Goal: Information Seeking & Learning: Understand process/instructions

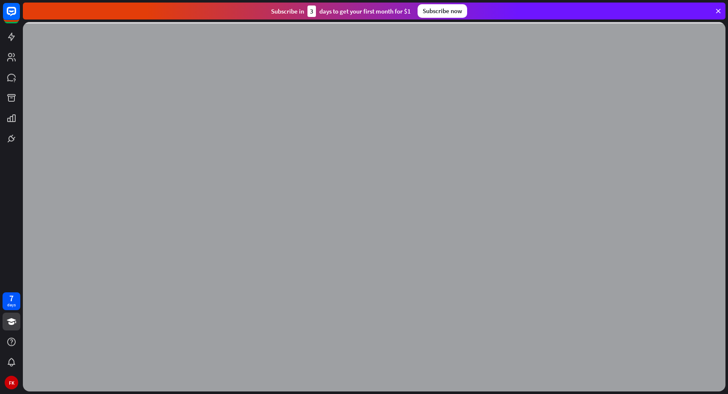
click at [716, 13] on icon at bounding box center [719, 11] width 8 height 8
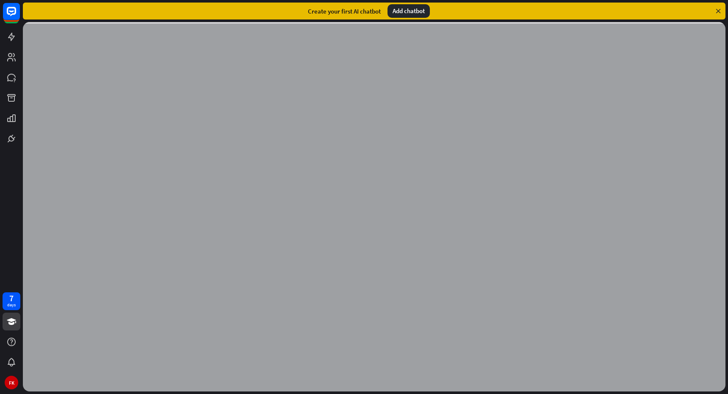
click at [718, 12] on icon at bounding box center [719, 11] width 8 height 8
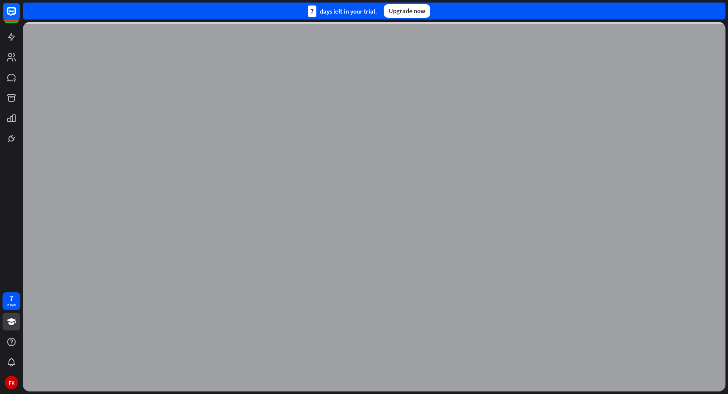
click at [718, 11] on div "7 days left in your trial. Upgrade now" at bounding box center [374, 11] width 703 height 17
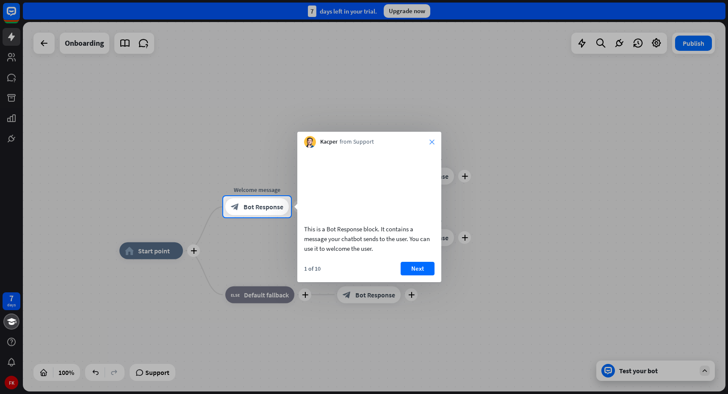
click at [430, 143] on icon "close" at bounding box center [432, 141] width 5 height 5
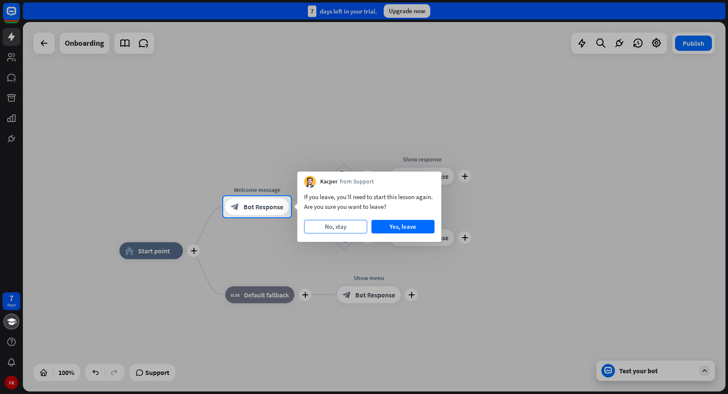
click at [333, 227] on button "No, stay" at bounding box center [335, 227] width 63 height 14
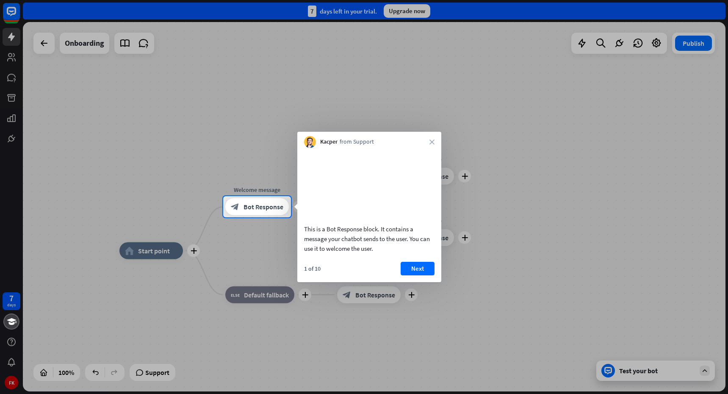
click at [431, 145] on div "Kacper from Support close" at bounding box center [369, 140] width 144 height 16
click at [431, 140] on icon "close" at bounding box center [432, 141] width 5 height 5
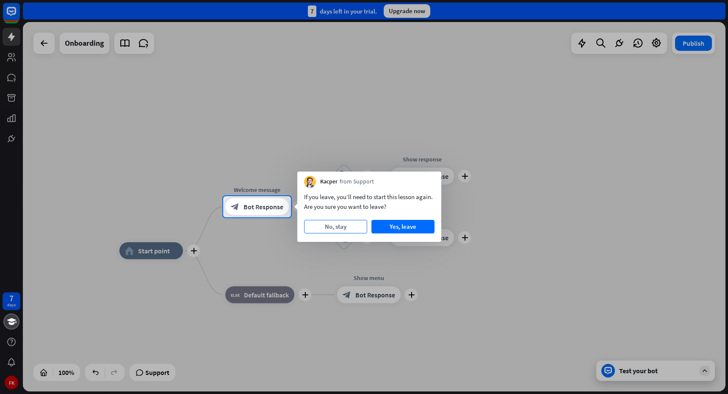
click at [333, 227] on button "No, stay" at bounding box center [335, 227] width 63 height 14
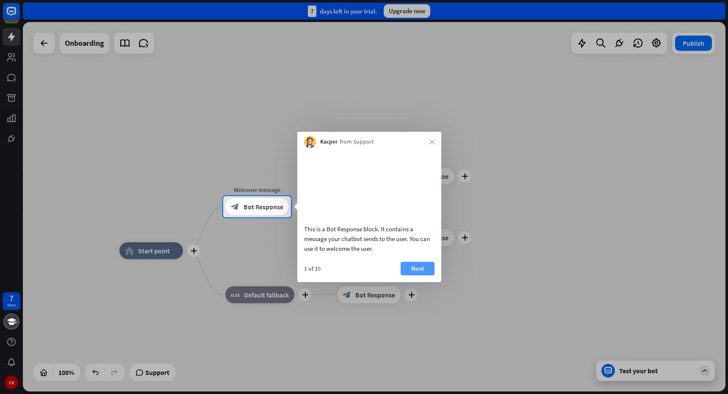
click at [417, 268] on button "Next" at bounding box center [418, 269] width 34 height 14
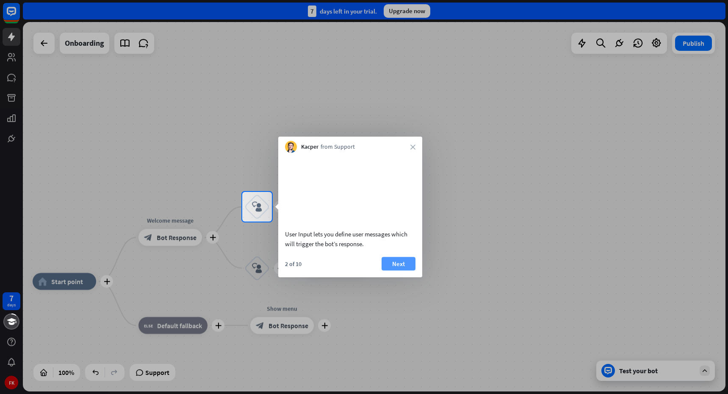
click at [397, 262] on button "Next" at bounding box center [399, 264] width 34 height 14
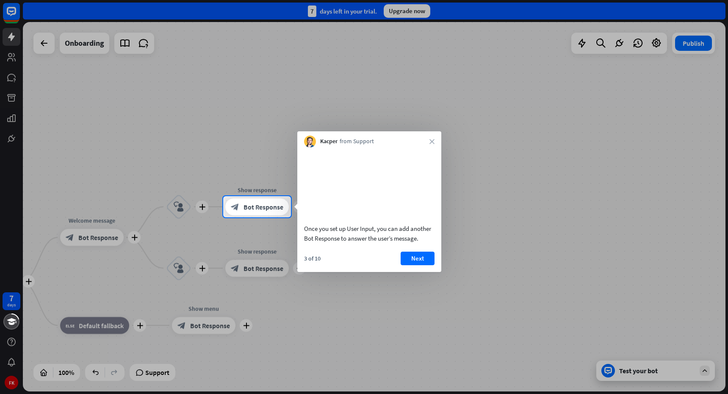
click at [14, 375] on div at bounding box center [364, 305] width 728 height 177
click at [14, 390] on div at bounding box center [364, 305] width 728 height 177
click at [433, 139] on icon "close" at bounding box center [432, 141] width 5 height 5
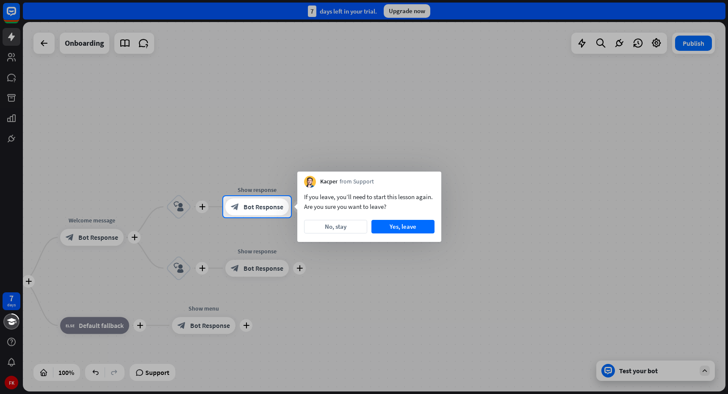
click at [178, 82] on div at bounding box center [364, 98] width 728 height 196
click at [407, 226] on button "Yes, leave" at bounding box center [403, 227] width 63 height 14
